Goal: Check status: Check status

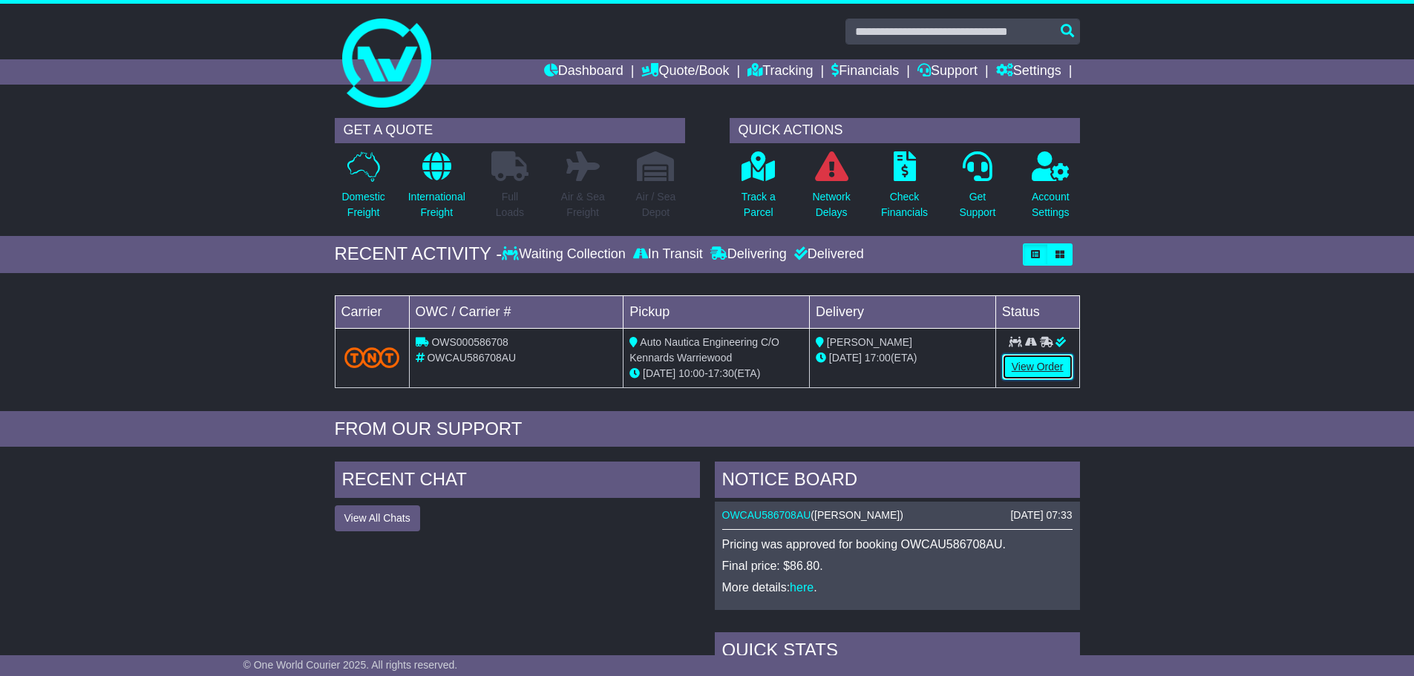
click at [1031, 362] on link "View Order" at bounding box center [1037, 367] width 71 height 26
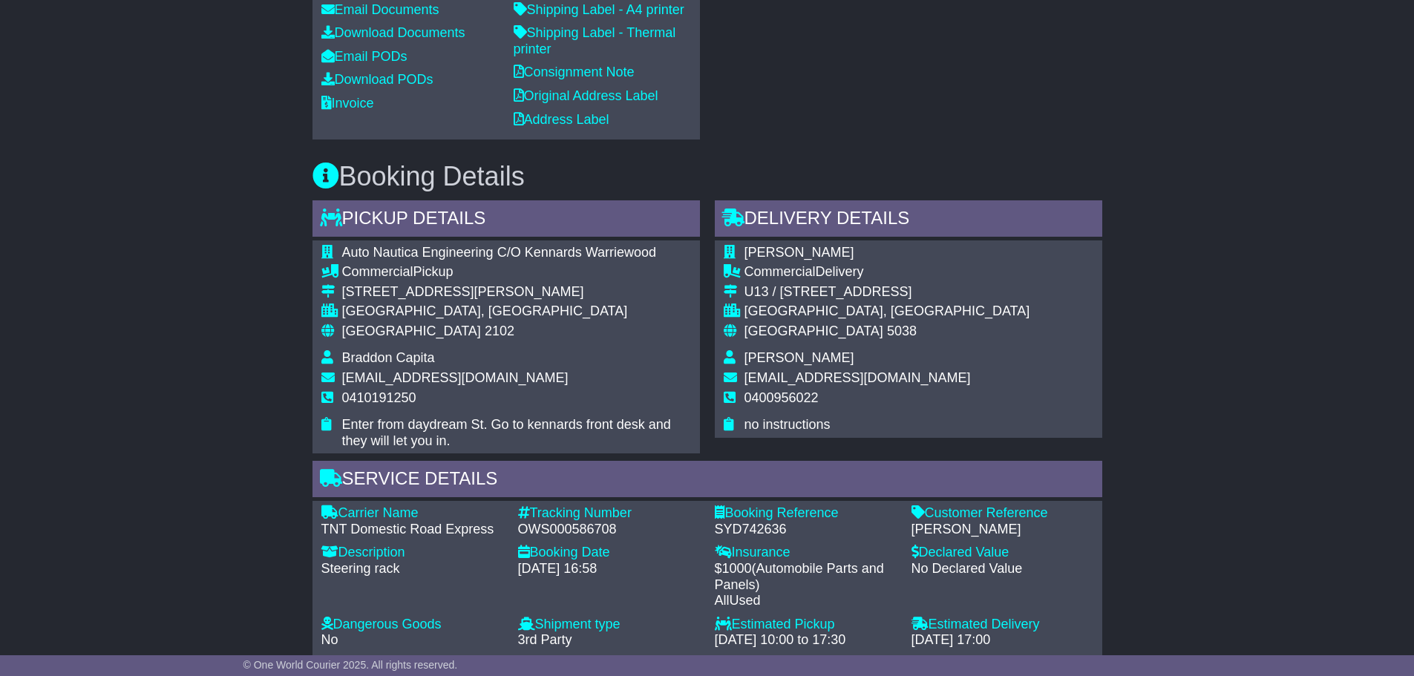
scroll to position [668, 0]
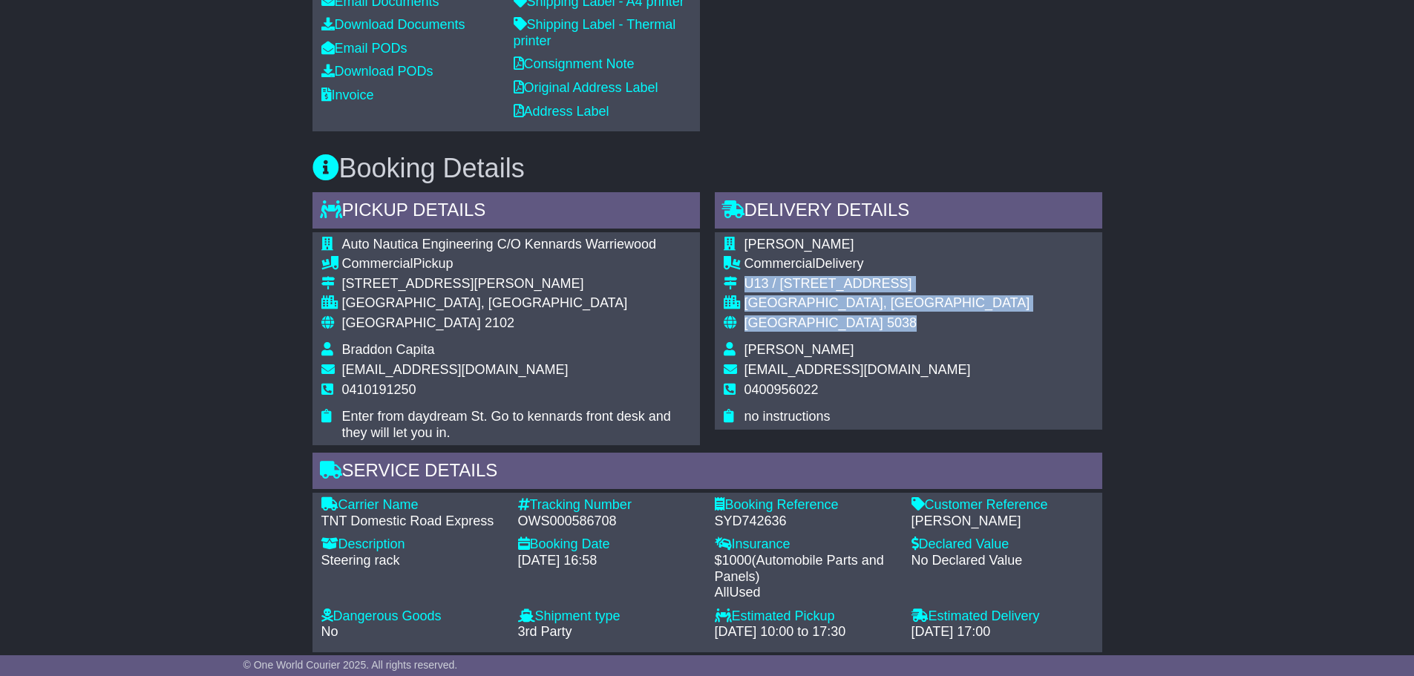
drag, startPoint x: 744, startPoint y: 340, endPoint x: 856, endPoint y: 379, distance: 117.8
click at [856, 379] on tbody "Jay Duca Commercial Delivery U13 / 135 mooringe av CAMDEN PARK, SA Australia 50…" at bounding box center [877, 331] width 307 height 189
copy tbody "U13 / 135 mooringe av CAMDEN PARK, SA Australia 5038"
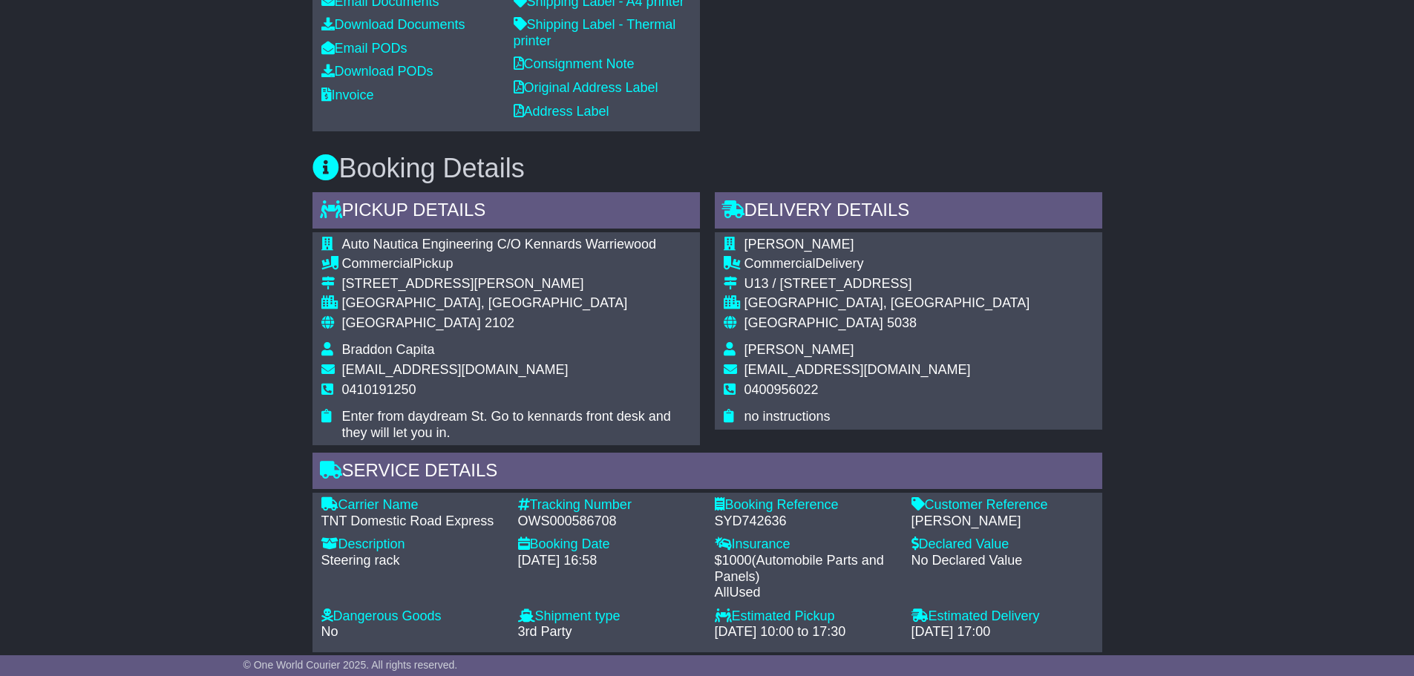
click at [862, 410] on td "0400956022" at bounding box center [887, 395] width 286 height 27
drag, startPoint x: 746, startPoint y: 447, endPoint x: 825, endPoint y: 445, distance: 78.7
click at [825, 410] on td "0400956022" at bounding box center [887, 395] width 286 height 27
copy span "0400956022"
